Goal: Task Accomplishment & Management: Manage account settings

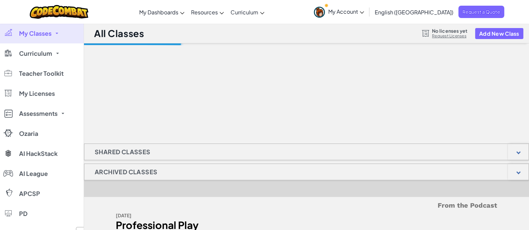
click at [49, 34] on span "My Classes" at bounding box center [35, 33] width 32 height 6
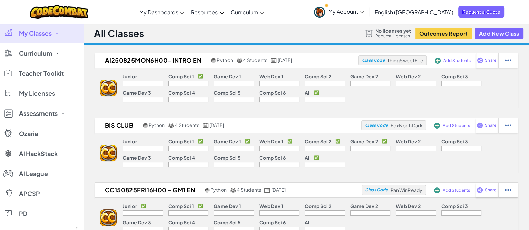
click at [48, 36] on span "My Classes" at bounding box center [35, 33] width 32 height 6
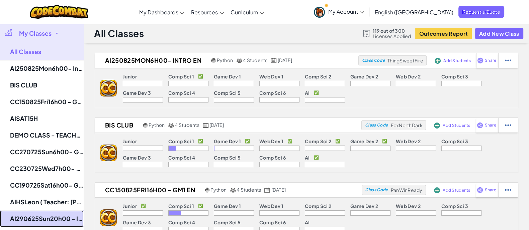
click at [35, 216] on link "AI290625Sun20h00 - Intro EN" at bounding box center [42, 219] width 84 height 17
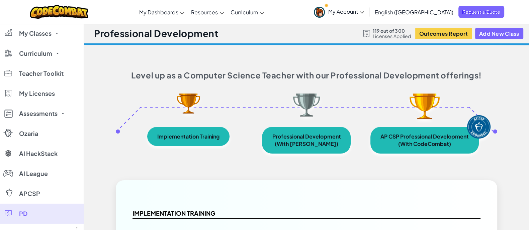
click at [37, 215] on link "PD" at bounding box center [42, 214] width 84 height 20
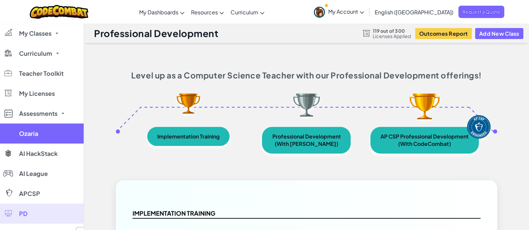
select select "663b25f11c568468efc8adde"
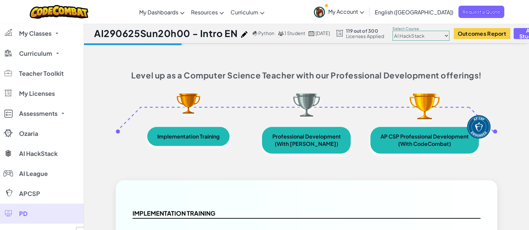
select select "663b25f11c568468efc8adde"
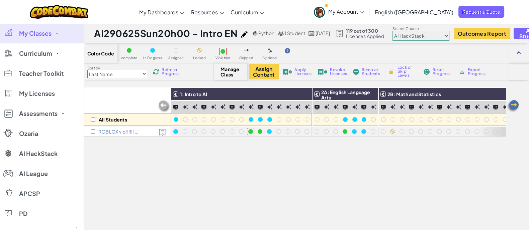
click at [90, 119] on div "All Students" at bounding box center [127, 119] width 87 height 13
click at [93, 120] on input "checkbox" at bounding box center [93, 120] width 4 height 4
checkbox input "true"
click at [518, 107] on img at bounding box center [512, 106] width 13 height 13
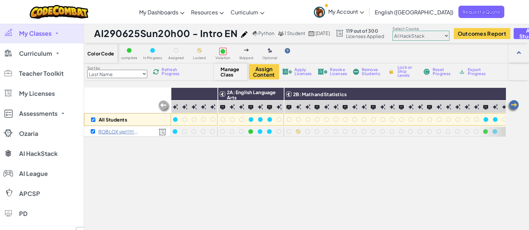
scroll to position [0, 133]
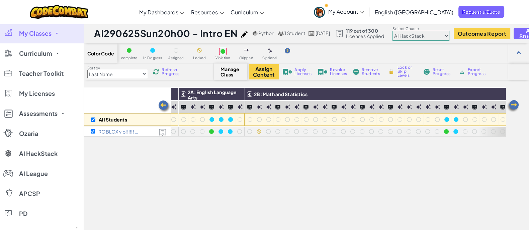
click at [513, 104] on img at bounding box center [512, 106] width 13 height 13
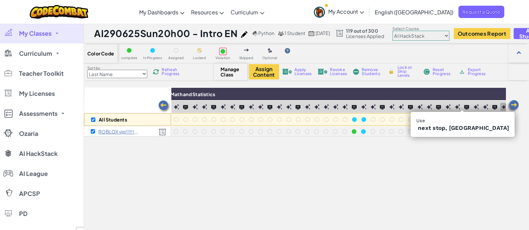
scroll to position [0, 267]
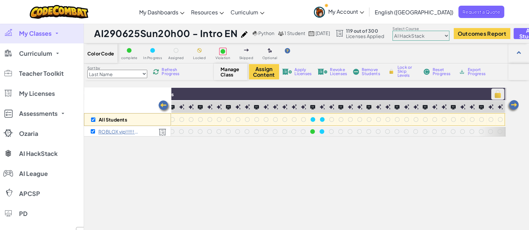
click at [491, 94] on img at bounding box center [497, 94] width 12 height 10
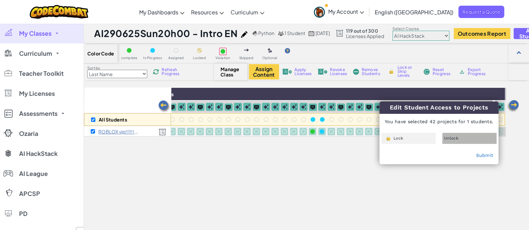
click at [463, 135] on div "Unlock" at bounding box center [469, 138] width 54 height 11
click at [482, 157] on link "Submit" at bounding box center [483, 155] width 17 height 5
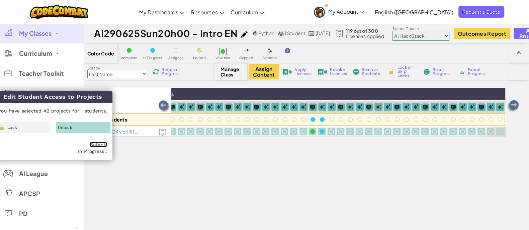
checkbox input "false"
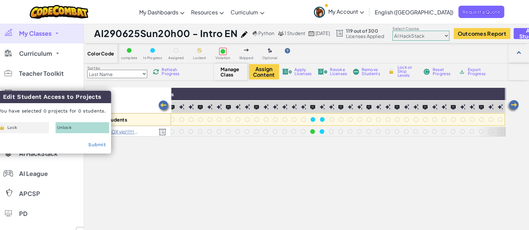
click at [512, 106] on img at bounding box center [512, 106] width 13 height 13
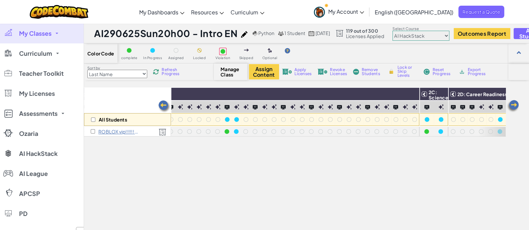
scroll to position [0, 401]
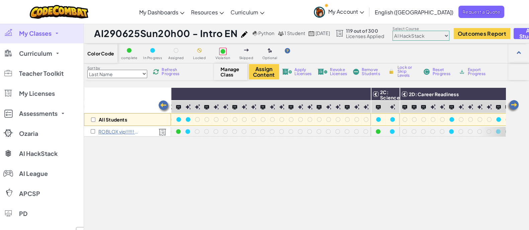
click at [512, 106] on img at bounding box center [512, 106] width 13 height 13
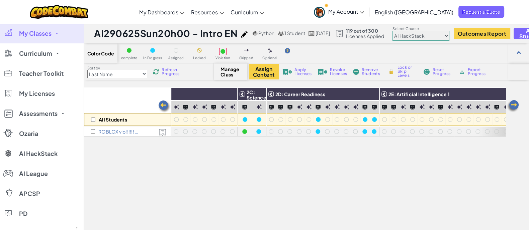
click at [512, 106] on img at bounding box center [512, 106] width 13 height 13
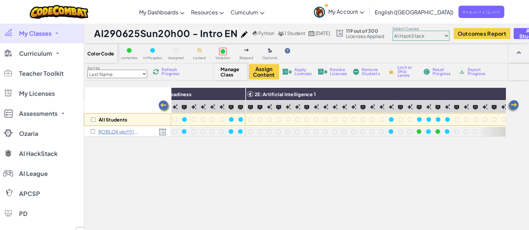
click at [512, 106] on img at bounding box center [512, 106] width 13 height 13
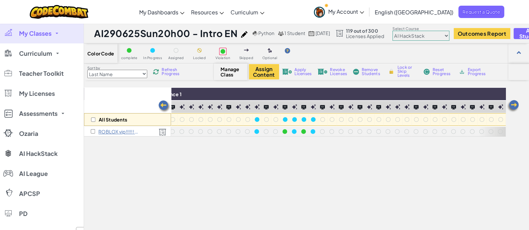
click at [512, 106] on img at bounding box center [512, 106] width 13 height 13
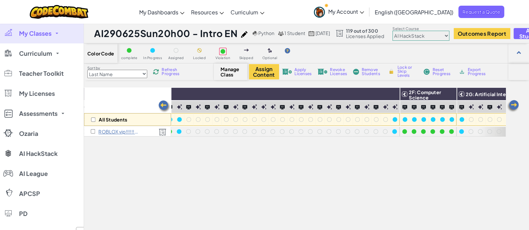
click at [512, 106] on img at bounding box center [512, 106] width 13 height 13
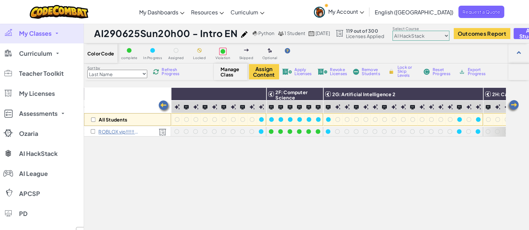
click at [512, 106] on img at bounding box center [512, 106] width 13 height 13
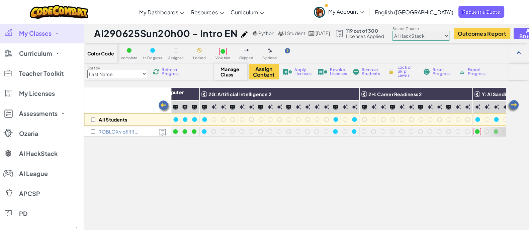
scroll to position [0, 1203]
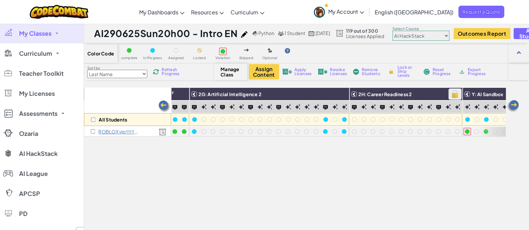
click at [452, 96] on img at bounding box center [455, 94] width 12 height 10
checkbox input "true"
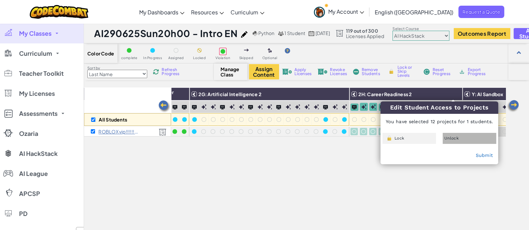
click at [456, 139] on span "Unlock" at bounding box center [451, 138] width 14 height 4
click at [480, 154] on link "Submit" at bounding box center [483, 155] width 17 height 5
checkbox input "false"
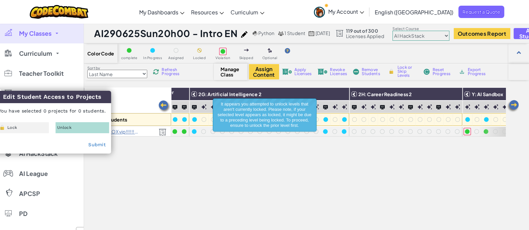
click at [513, 103] on img at bounding box center [512, 106] width 13 height 13
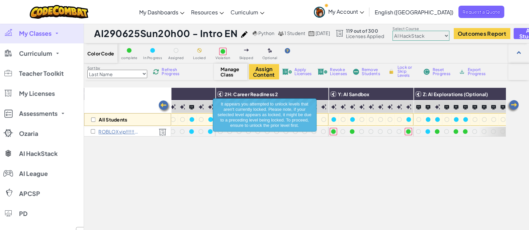
click at [513, 103] on img at bounding box center [512, 106] width 13 height 13
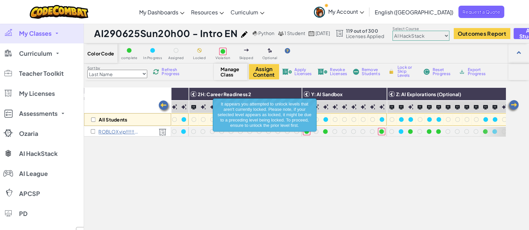
scroll to position [0, 1410]
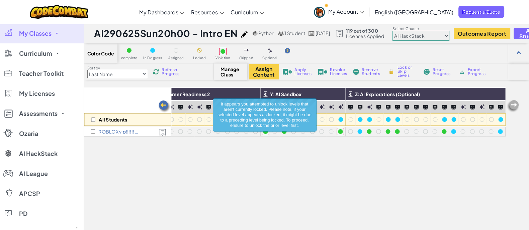
click at [513, 106] on img at bounding box center [512, 106] width 13 height 13
click at [443, 34] on select "Junior Introduction to Computer Science Game Development 1 Web Development 1 Co…" at bounding box center [420, 36] width 57 height 10
click at [347, 168] on div "All Students 1: Intro to AI 2A: English Language Arts 2B: Math and Statistics 2…" at bounding box center [294, 186] width 421 height 197
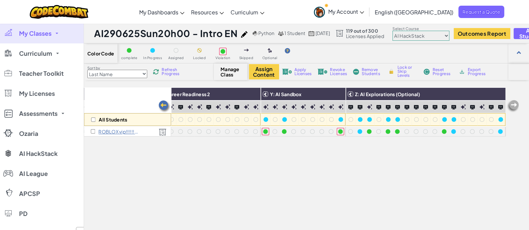
click at [113, 133] on p "ROBLOX vip!!!!!! GrandparkAI" at bounding box center [119, 131] width 42 height 5
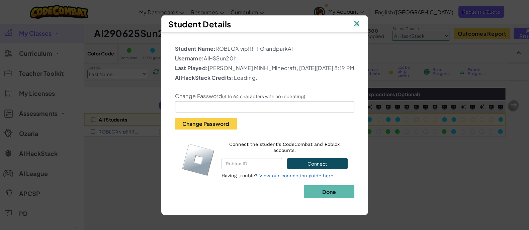
click at [356, 22] on img at bounding box center [356, 24] width 9 height 10
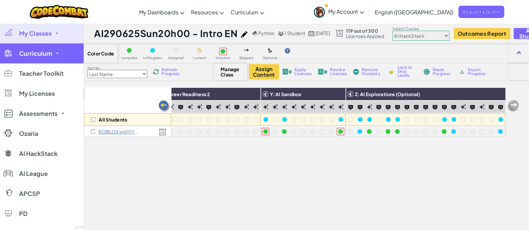
click at [49, 51] on span "Curriculum" at bounding box center [35, 53] width 33 height 6
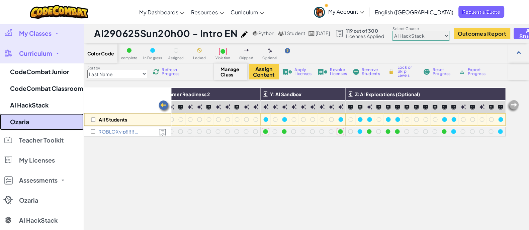
click at [41, 114] on link "Ozaria" at bounding box center [42, 122] width 84 height 17
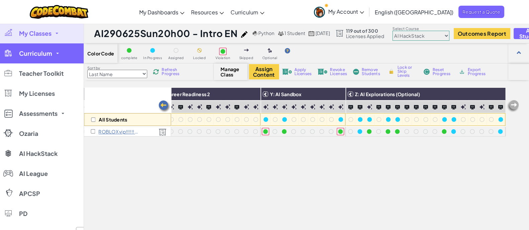
click at [51, 51] on span "Curriculum" at bounding box center [35, 53] width 33 height 6
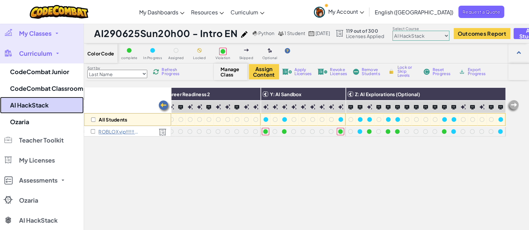
click at [45, 102] on link "AI HackStack" at bounding box center [42, 105] width 84 height 17
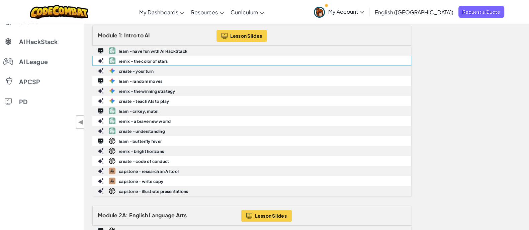
scroll to position [125, 0]
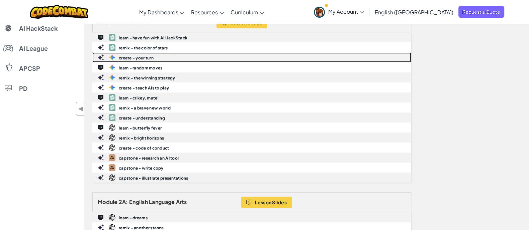
click at [144, 55] on b "create - your turn" at bounding box center [136, 57] width 35 height 5
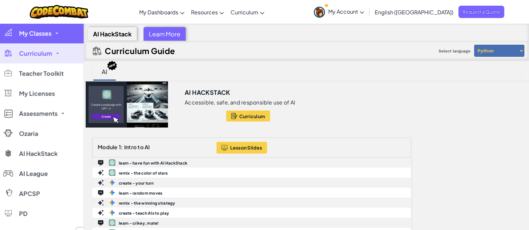
click at [43, 28] on link "My Classes" at bounding box center [42, 33] width 84 height 20
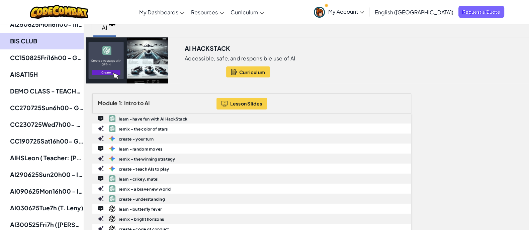
scroll to position [83, 0]
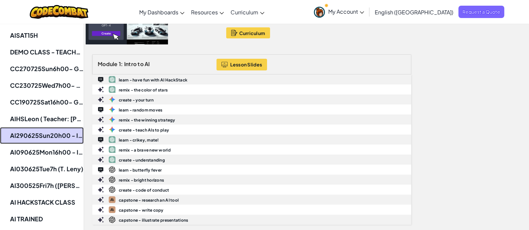
click at [51, 133] on link "AI290625Sun20h00 - Intro EN" at bounding box center [42, 135] width 84 height 17
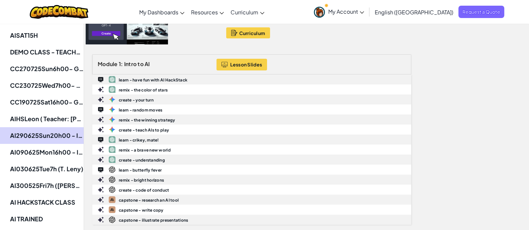
select select "663b25f11c568468efc8adde"
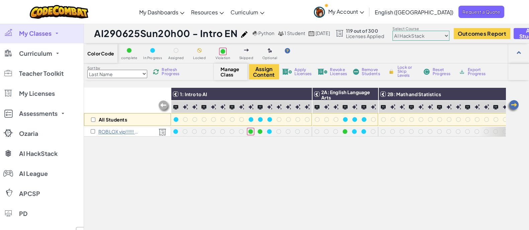
click at [164, 132] on img at bounding box center [162, 132] width 8 height 7
click at [158, 133] on img at bounding box center [162, 132] width 8 height 7
drag, startPoint x: 125, startPoint y: 131, endPoint x: 120, endPoint y: 134, distance: 6.5
click at [120, 134] on div "ROBLOX vip!!!!!! GrandparkAI" at bounding box center [127, 132] width 87 height 10
click at [121, 128] on div "ROBLOX vip!!!!!! GrandparkAI" at bounding box center [127, 132] width 87 height 10
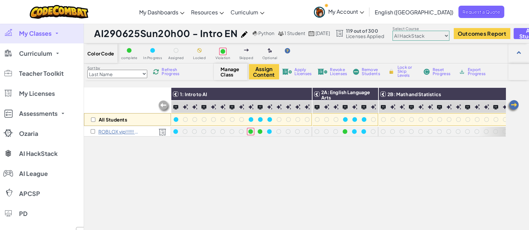
click at [119, 129] on p "ROBLOX vip!!!!!! GrandparkAI" at bounding box center [119, 131] width 42 height 5
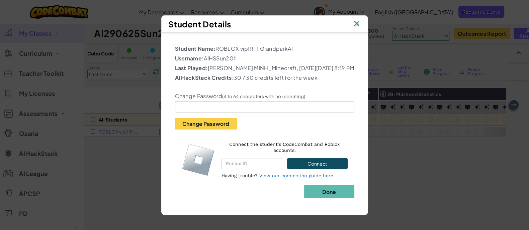
click at [350, 19] on div "Student Details" at bounding box center [264, 24] width 193 height 10
click at [360, 19] on img at bounding box center [356, 24] width 9 height 10
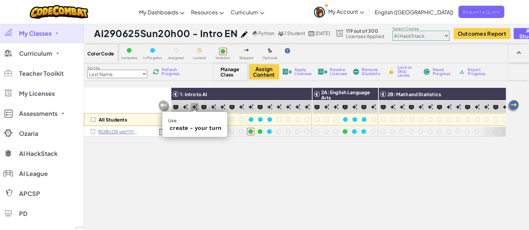
click at [196, 106] on img at bounding box center [194, 106] width 5 height 5
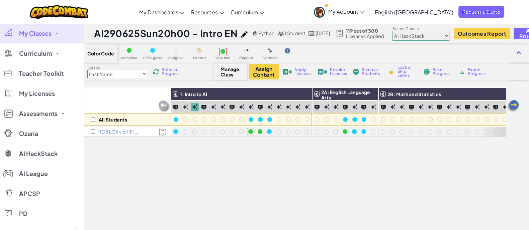
click at [195, 147] on div "All Students 1: Intro to AI 2A: English Language Arts 2B: Math and Statistics 2…" at bounding box center [294, 186] width 421 height 197
click at [196, 98] on div "1: Intro to AI" at bounding box center [241, 94] width 140 height 13
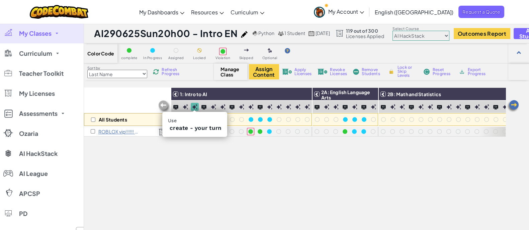
click at [195, 104] on img at bounding box center [194, 106] width 5 height 5
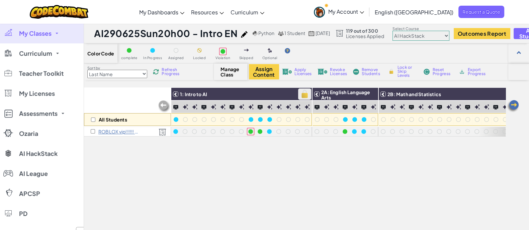
click at [303, 94] on img at bounding box center [305, 94] width 12 height 10
checkbox input "true"
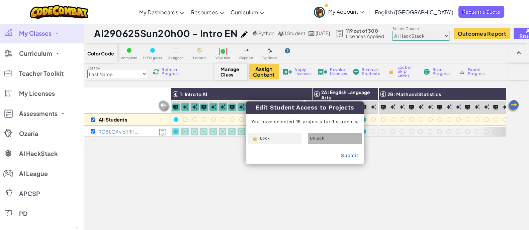
click at [336, 135] on div "Unlock" at bounding box center [334, 138] width 53 height 11
click at [344, 155] on link "Submit" at bounding box center [349, 155] width 17 height 5
checkbox input "false"
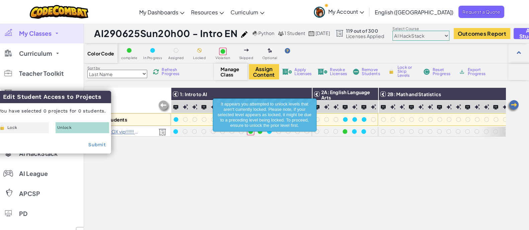
click at [264, 147] on div "All Students 1: Intro to AI 2A: English Language Arts 2B: Math and Statistics 2…" at bounding box center [294, 186] width 421 height 197
